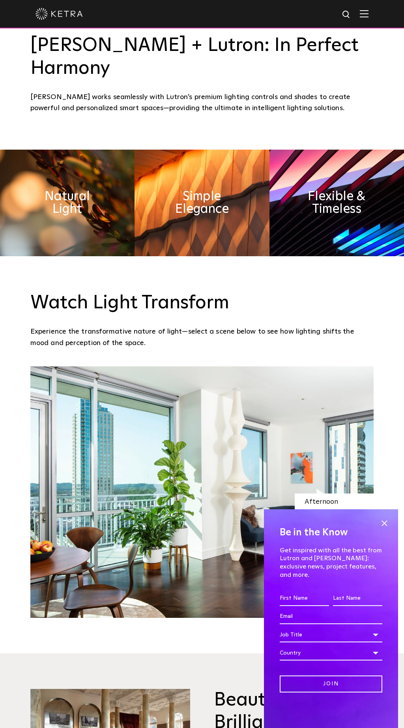
scroll to position [790, 0]
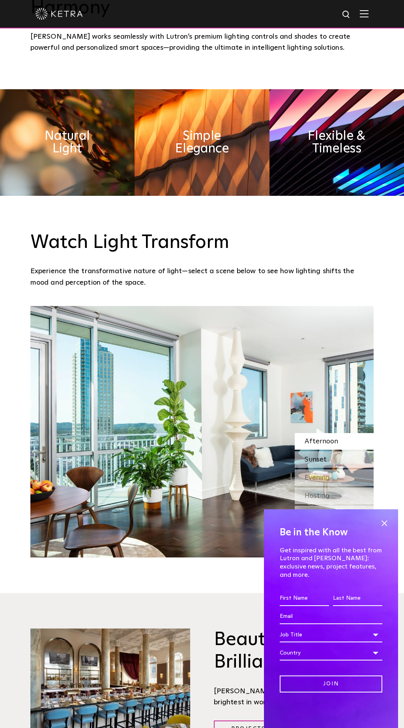
click at [313, 451] on div "Sunset" at bounding box center [334, 459] width 79 height 17
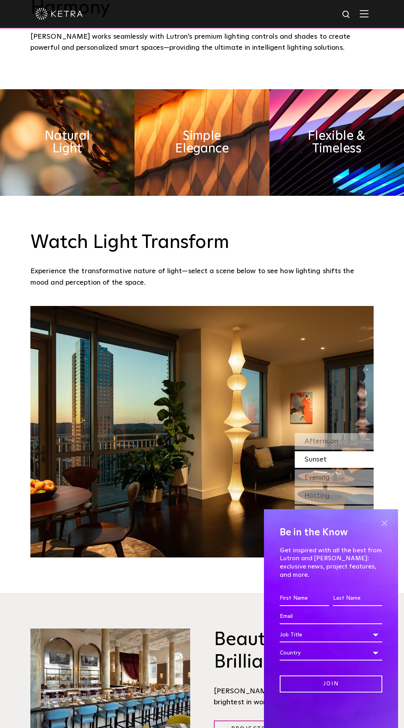
click at [383, 527] on span at bounding box center [385, 523] width 12 height 12
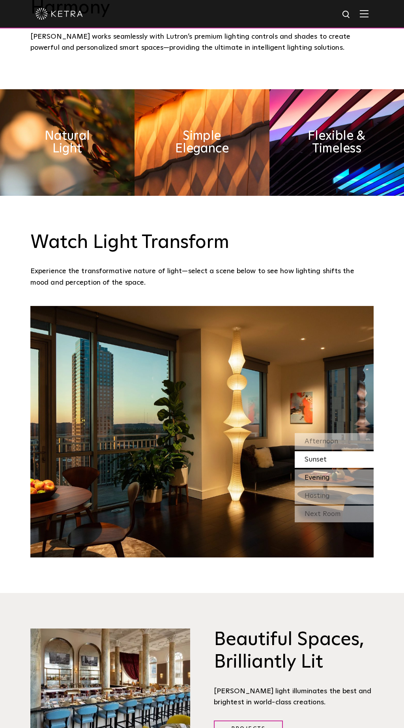
click at [329, 474] on span "Evening" at bounding box center [317, 477] width 25 height 7
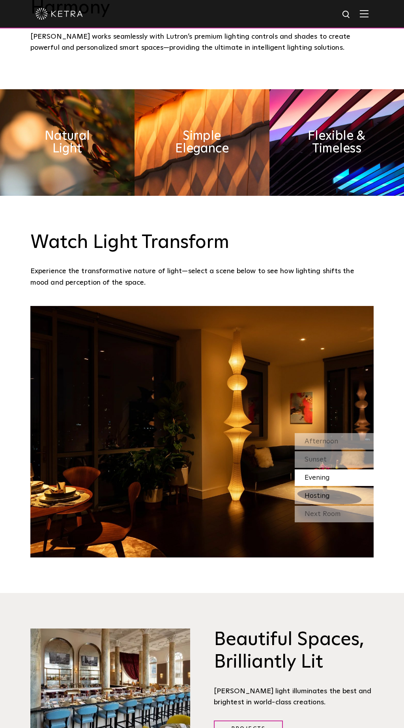
click at [322, 492] on span "Hosting" at bounding box center [317, 495] width 25 height 7
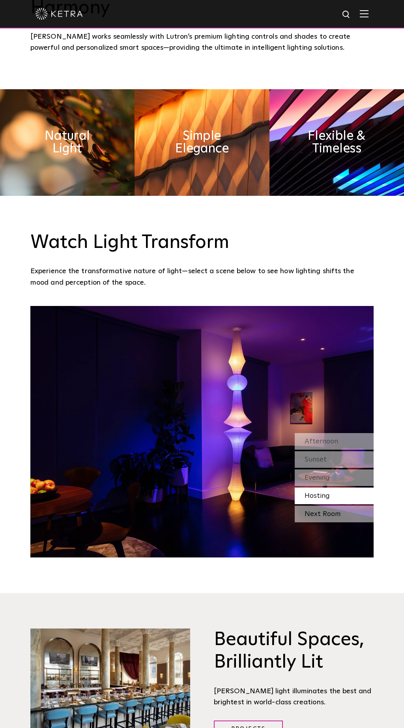
click at [323, 506] on div "Next Room" at bounding box center [334, 514] width 79 height 17
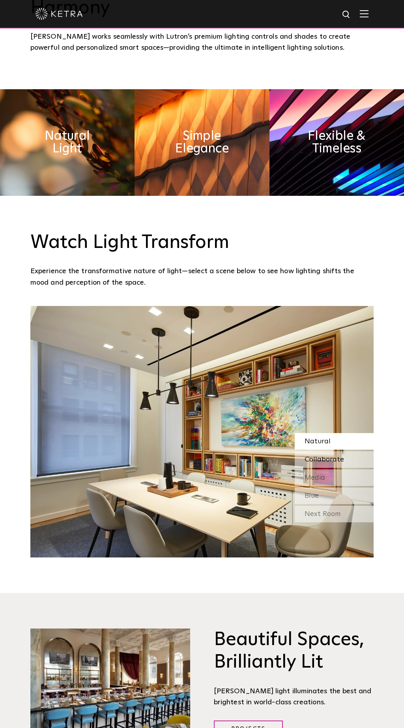
click at [338, 451] on div "Collaborate" at bounding box center [334, 459] width 79 height 17
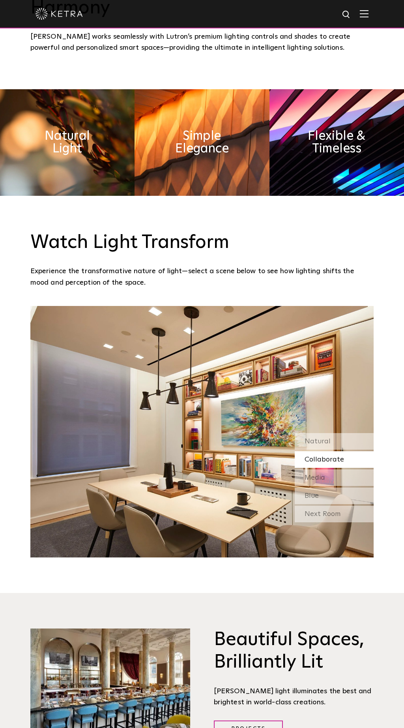
click at [215, 395] on img at bounding box center [201, 431] width 343 height 251
click at [329, 469] on div "Media" at bounding box center [334, 477] width 79 height 17
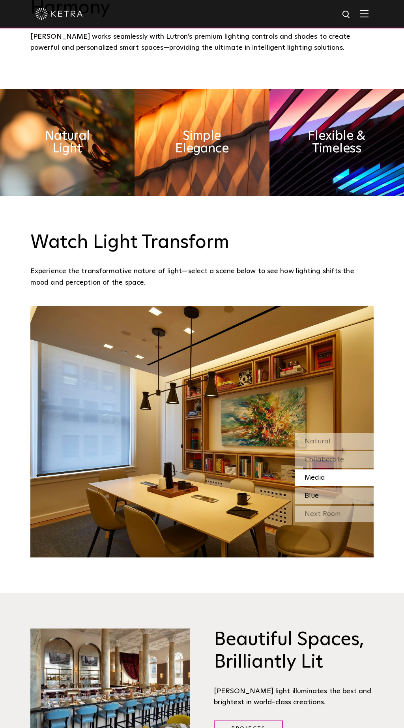
click at [323, 488] on div "Blue" at bounding box center [334, 496] width 79 height 17
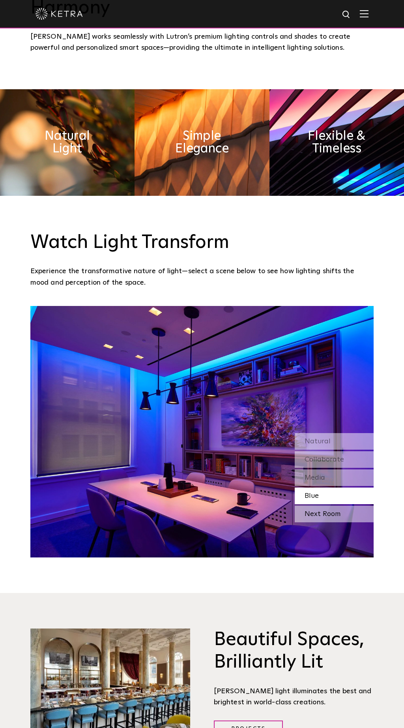
click at [329, 506] on div "Next Room" at bounding box center [334, 514] width 79 height 17
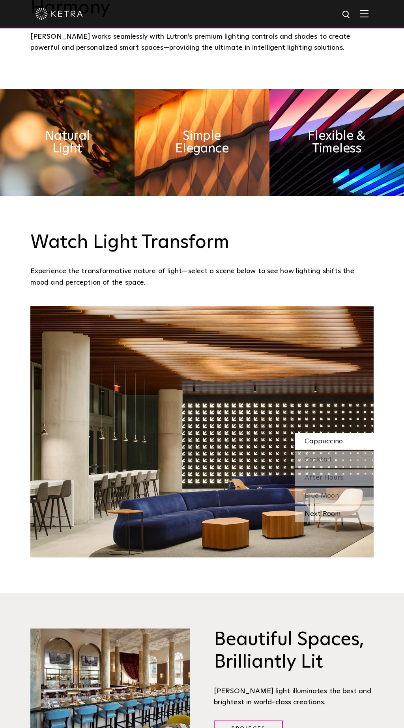
click at [308, 506] on div "Next Room" at bounding box center [334, 514] width 79 height 17
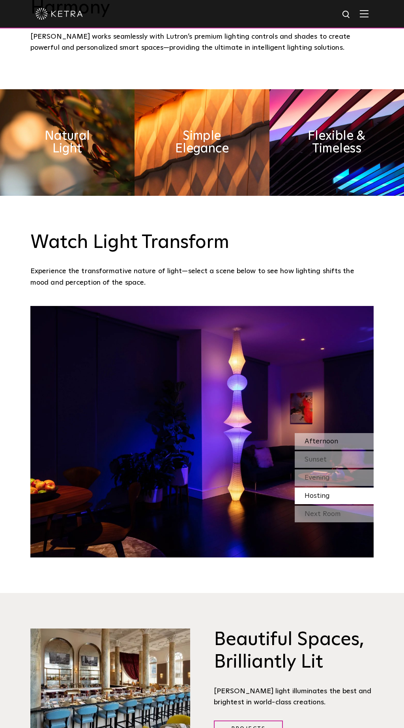
click at [328, 438] on span "Afternoon" at bounding box center [322, 441] width 34 height 7
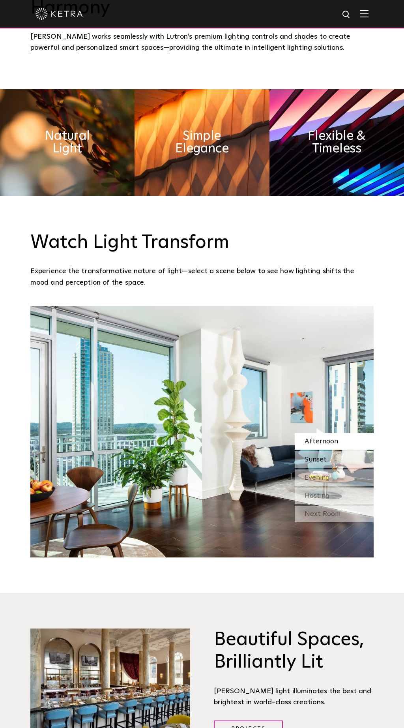
click at [320, 456] on span "Sunset" at bounding box center [316, 459] width 22 height 7
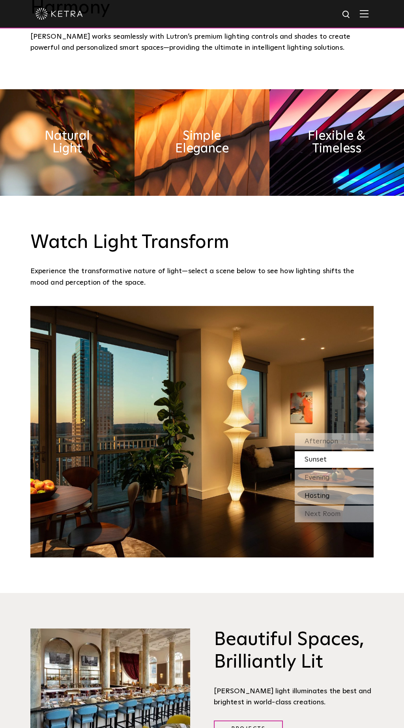
click at [325, 492] on span "Hosting" at bounding box center [317, 495] width 25 height 7
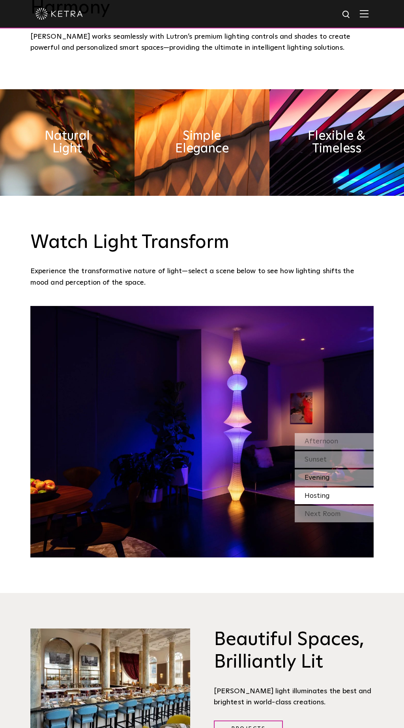
click at [327, 474] on span "Evening" at bounding box center [317, 477] width 25 height 7
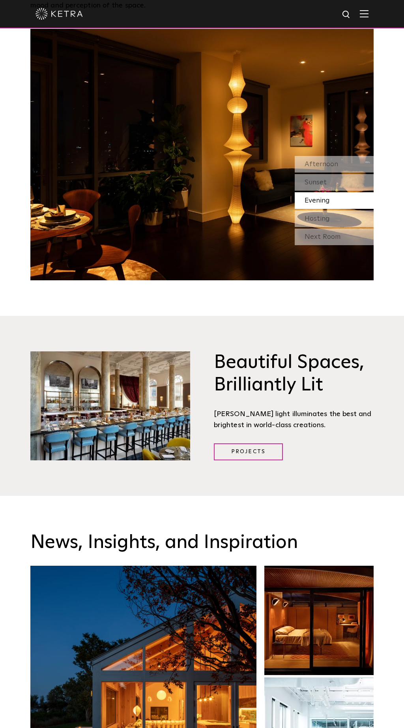
scroll to position [711, 0]
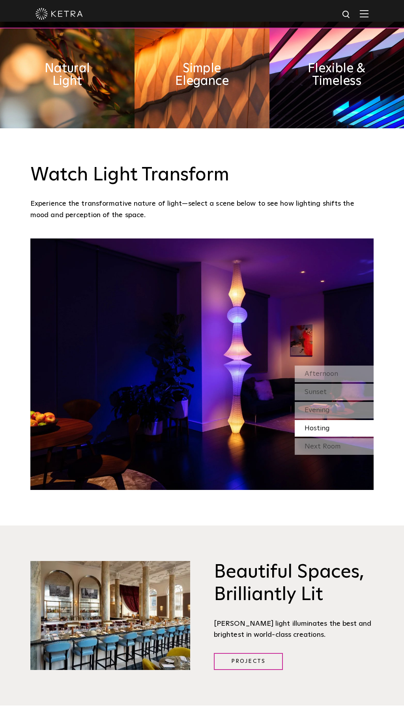
scroll to position [829, 0]
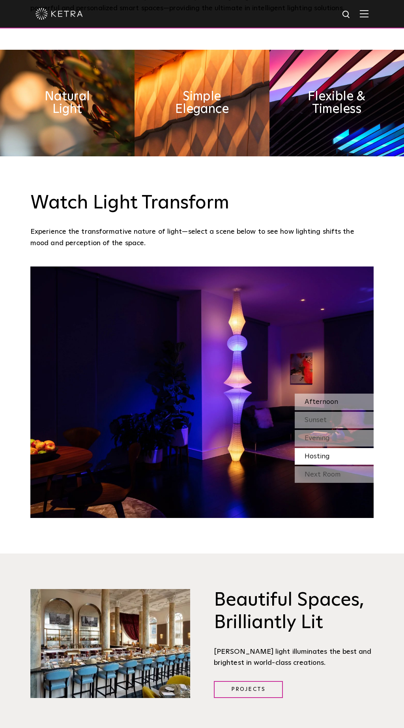
click at [328, 398] on span "Afternoon" at bounding box center [322, 401] width 34 height 7
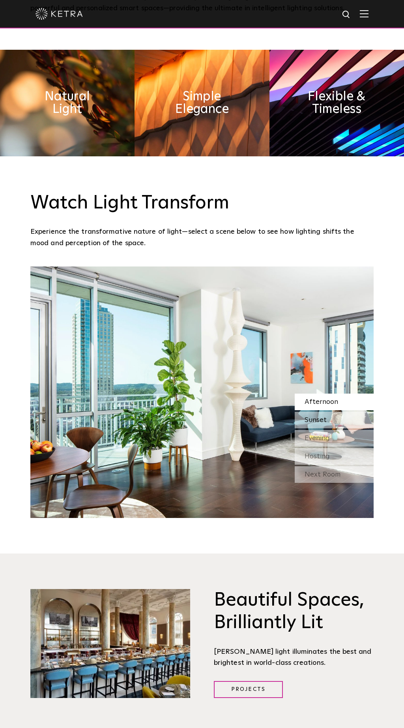
click at [320, 417] on span "Sunset" at bounding box center [316, 420] width 22 height 7
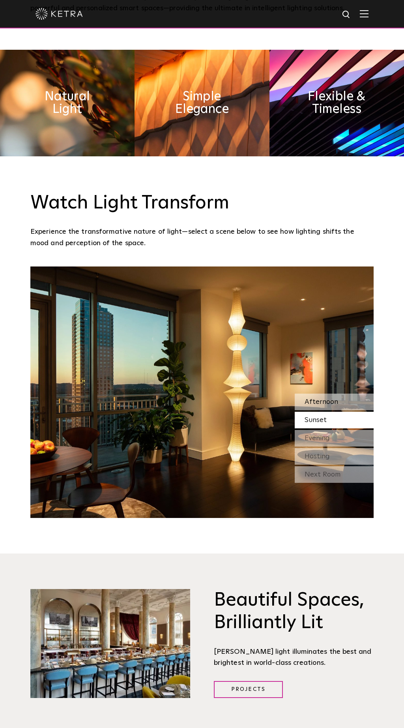
click at [323, 398] on span "Afternoon" at bounding box center [322, 401] width 34 height 7
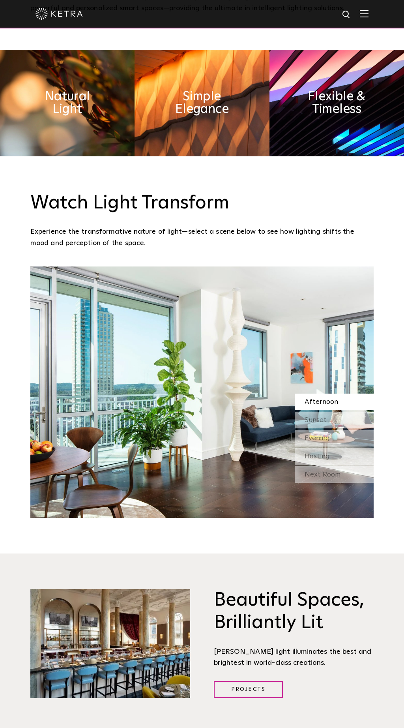
drag, startPoint x: 167, startPoint y: 340, endPoint x: 258, endPoint y: 301, distance: 98.3
click at [221, 287] on img at bounding box center [201, 391] width 343 height 251
click at [317, 417] on span "Sunset" at bounding box center [316, 420] width 22 height 7
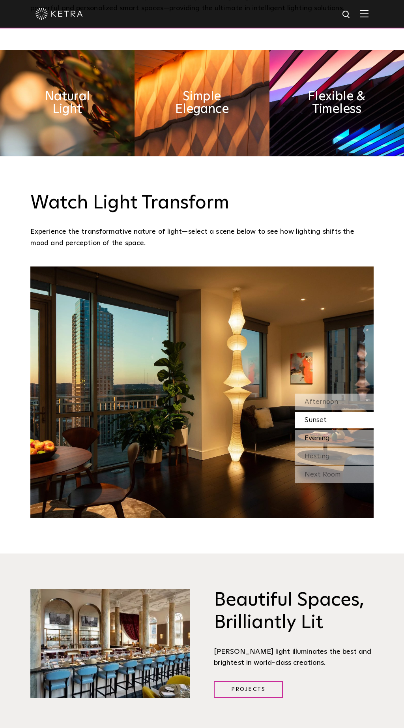
click at [319, 435] on span "Evening" at bounding box center [317, 438] width 25 height 7
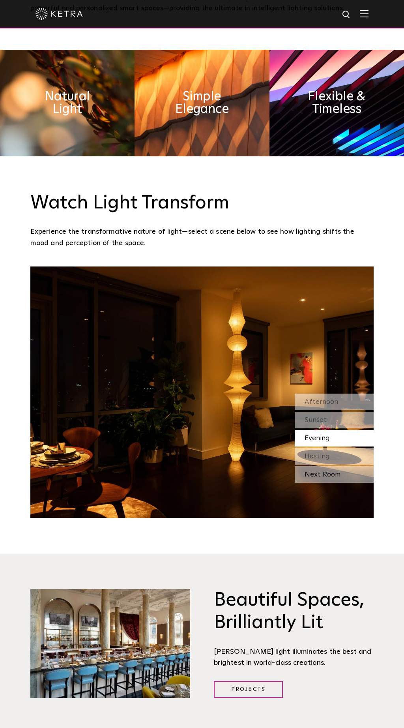
click at [325, 466] on div "Next Room" at bounding box center [334, 474] width 79 height 17
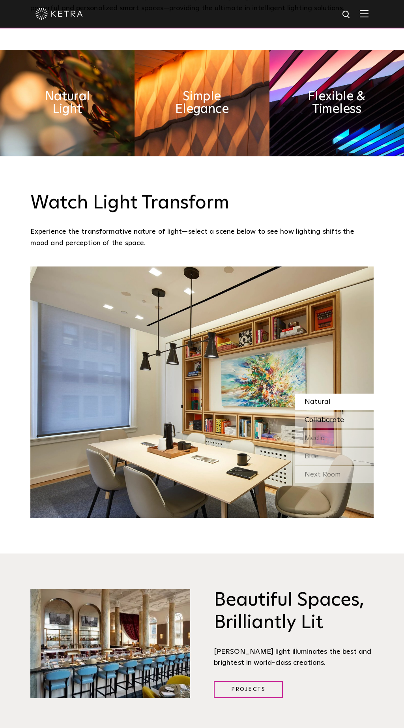
click at [348, 412] on div "Collaborate" at bounding box center [334, 420] width 79 height 17
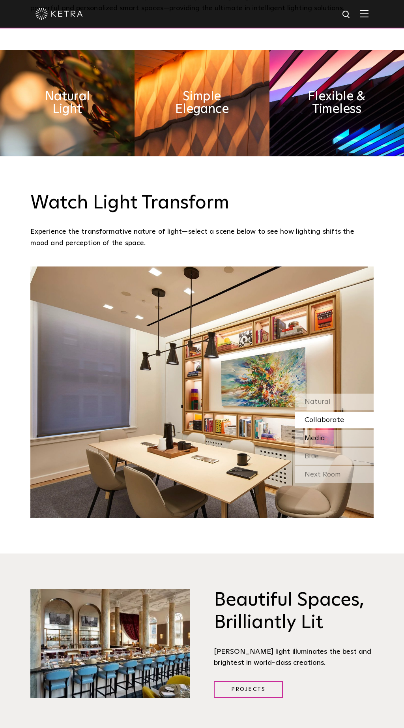
click at [339, 430] on div "Media" at bounding box center [334, 438] width 79 height 17
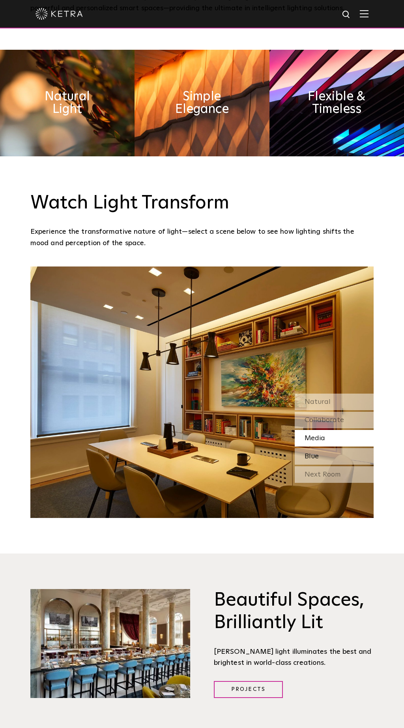
click at [324, 448] on div "Blue" at bounding box center [334, 456] width 79 height 17
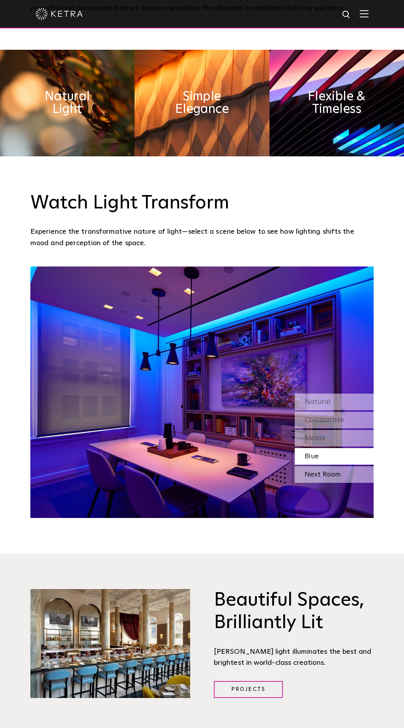
click at [310, 466] on div "Next Room" at bounding box center [334, 474] width 79 height 17
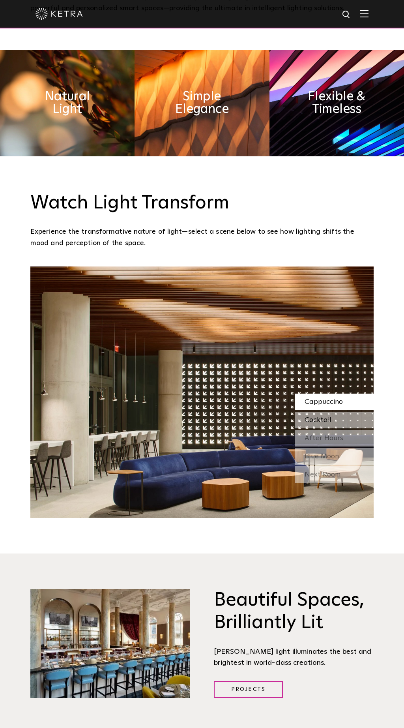
click at [311, 417] on span "Cocktail" at bounding box center [318, 420] width 27 height 7
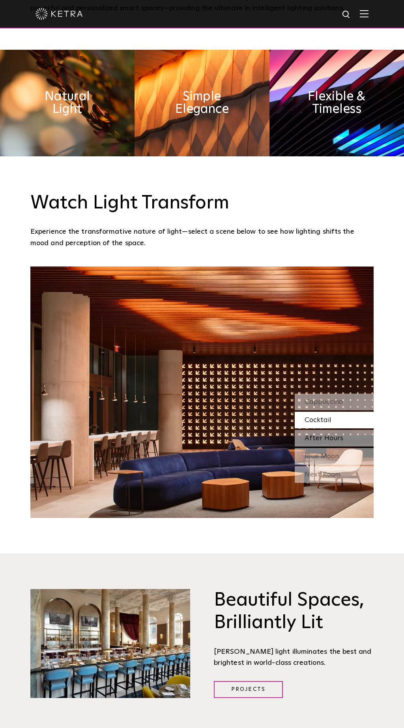
click at [305, 435] on span "After Hours" at bounding box center [324, 438] width 39 height 7
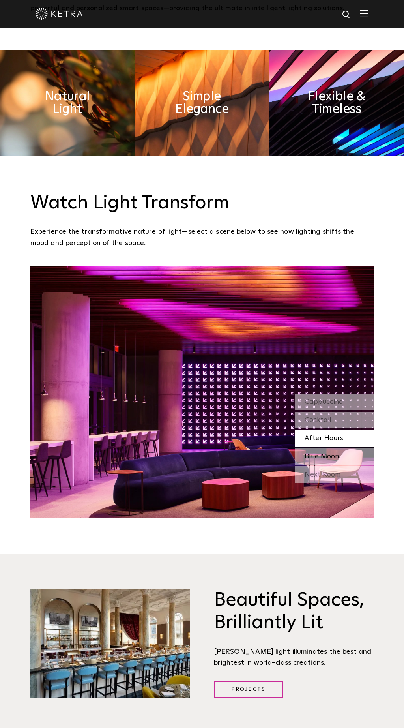
click at [308, 453] on span "Blue Moon" at bounding box center [322, 456] width 34 height 7
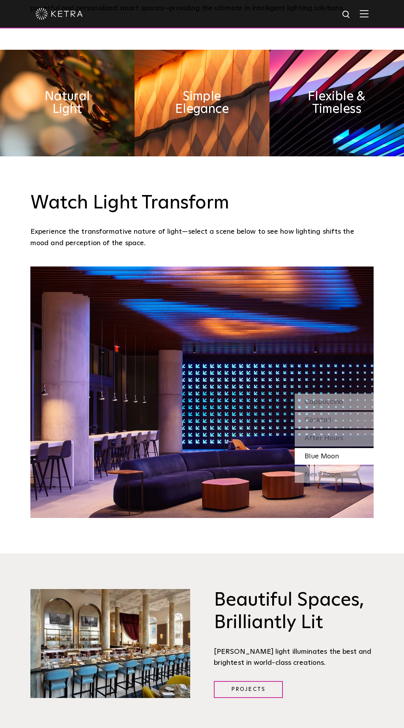
click at [322, 448] on div "Blue Moon" at bounding box center [334, 456] width 79 height 17
click at [325, 466] on div "Next Room" at bounding box center [334, 474] width 79 height 17
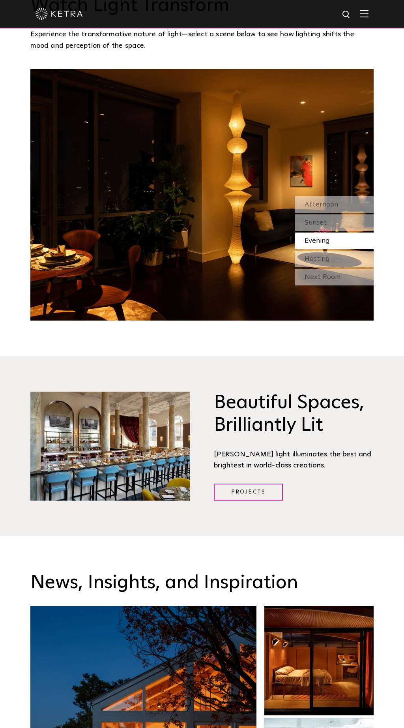
scroll to position [711, 0]
